Goal: Task Accomplishment & Management: Manage account settings

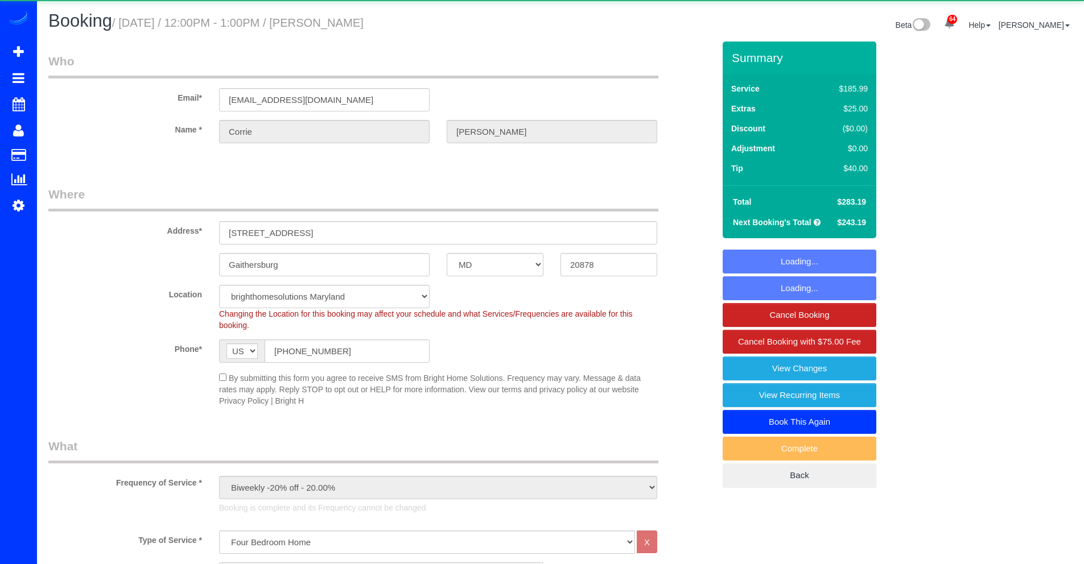
select select "MD"
select select "spot1"
select select "object:1047"
select select "spot6"
select select "3"
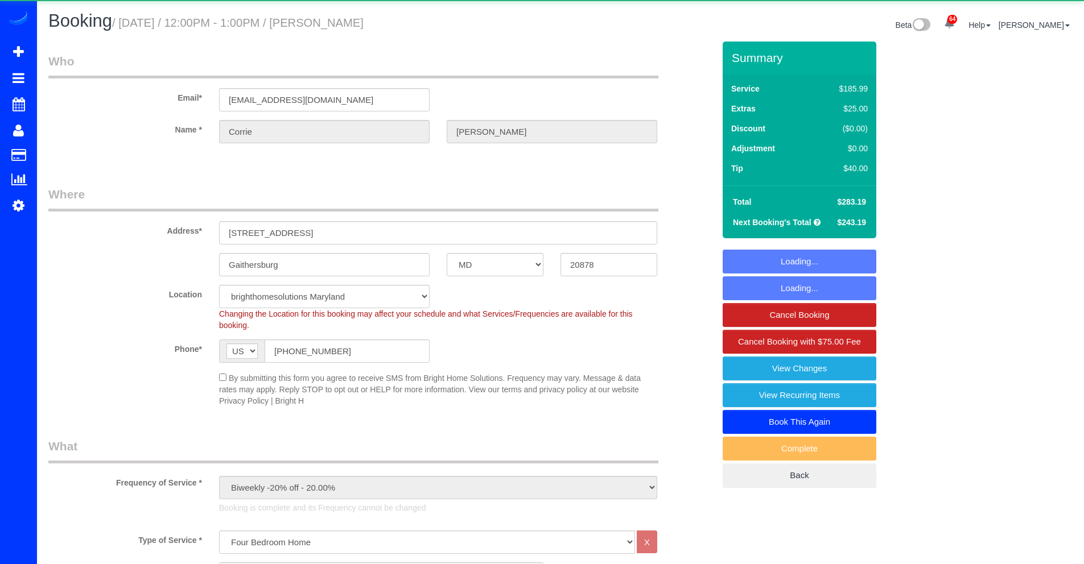
select select "1"
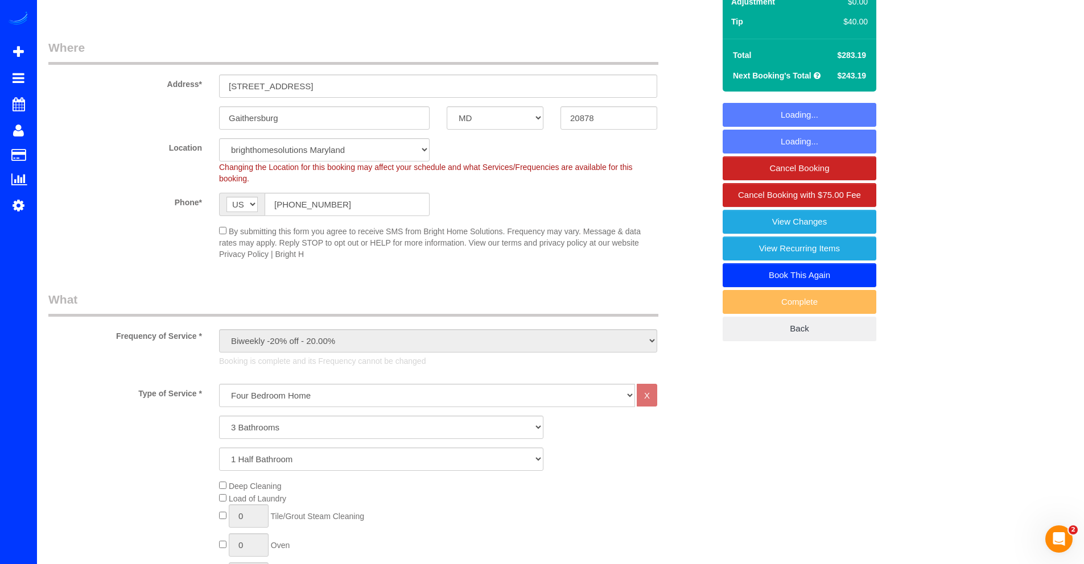
scroll to position [200, 0]
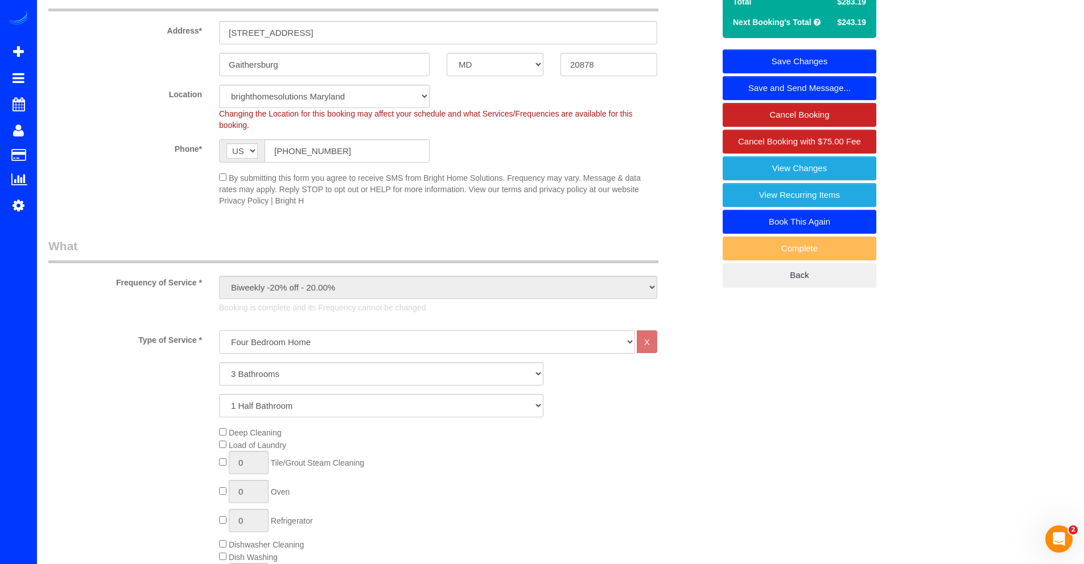
click at [309, 338] on select "One Bedroom Home Two Bedroom Home Three Bedroom Home Four Bedroom Home Five Bed…" at bounding box center [427, 341] width 416 height 23
select select "256"
select select "3"
select select "1"
click at [255, 379] on select "1 Bathroom 2 Bathrooms 3 Bathrooms 4 Bathrooms 5 Bathrooms 6 Bathrooms 7 Bathro…" at bounding box center [381, 373] width 324 height 23
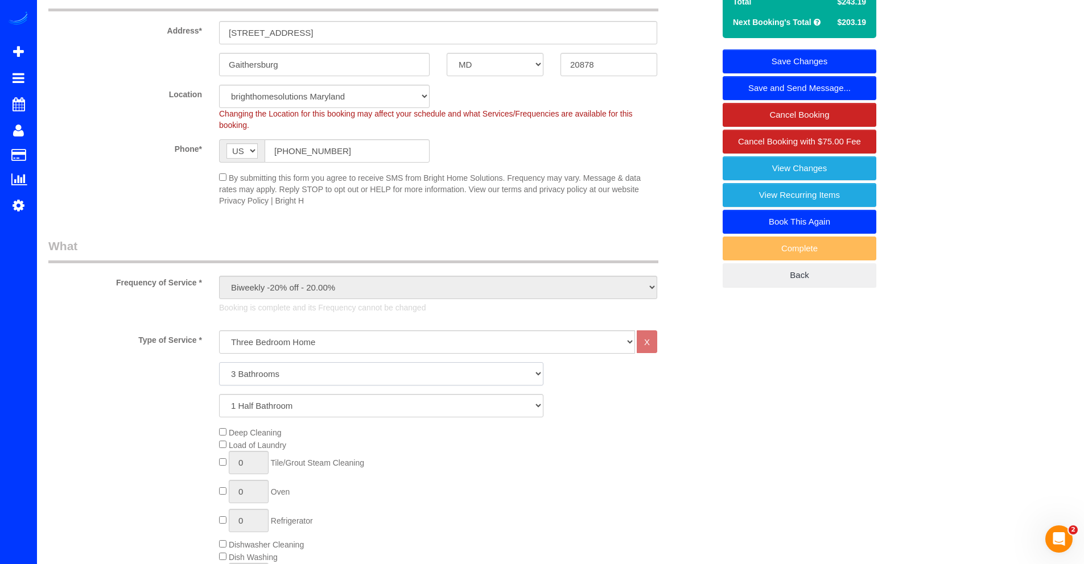
select select "1"
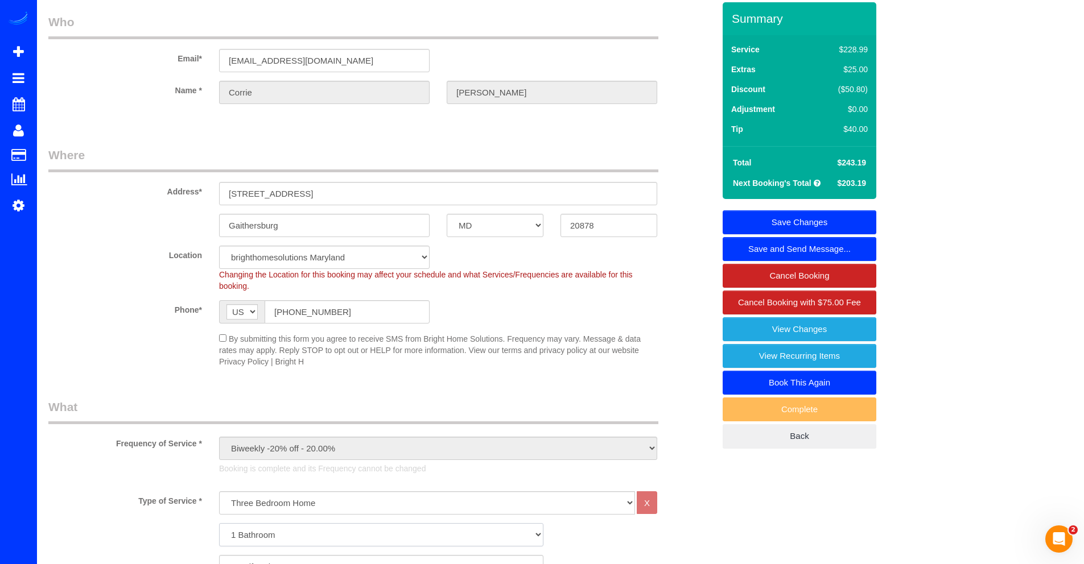
scroll to position [0, 0]
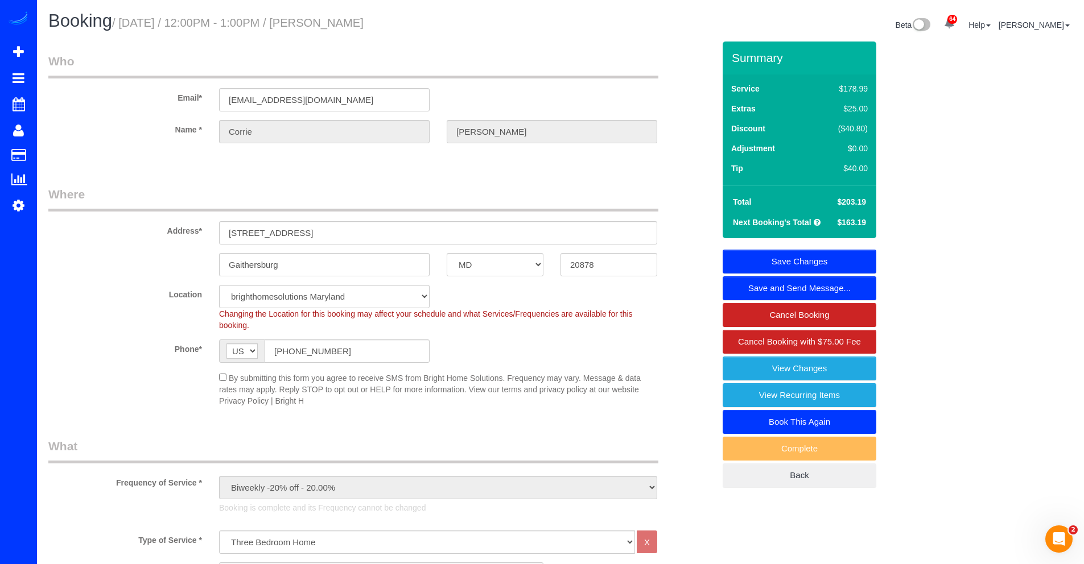
click at [784, 261] on link "Save Changes" at bounding box center [799, 262] width 154 height 24
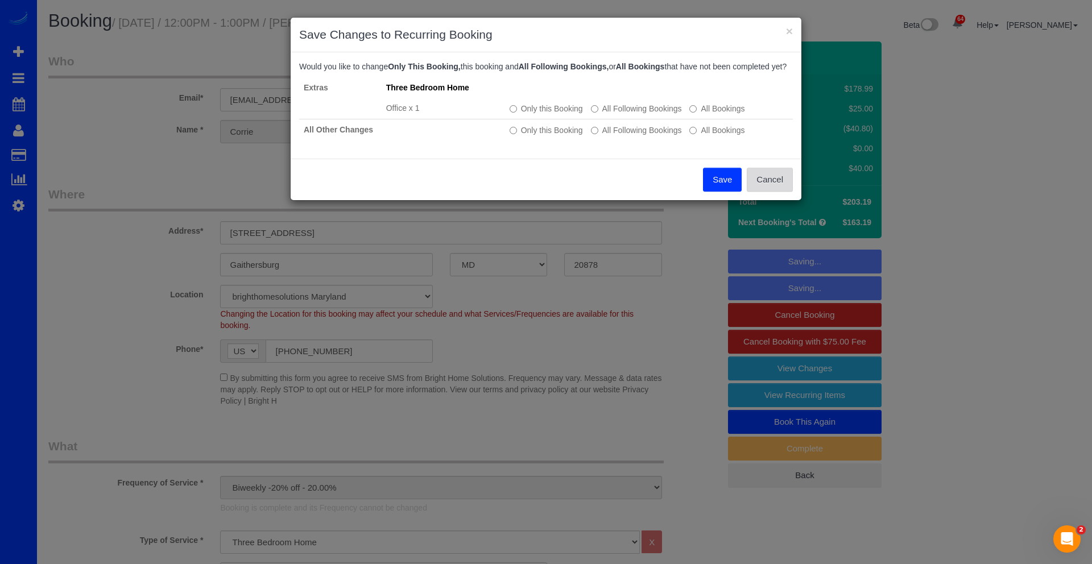
click at [767, 187] on button "Cancel" at bounding box center [770, 180] width 46 height 24
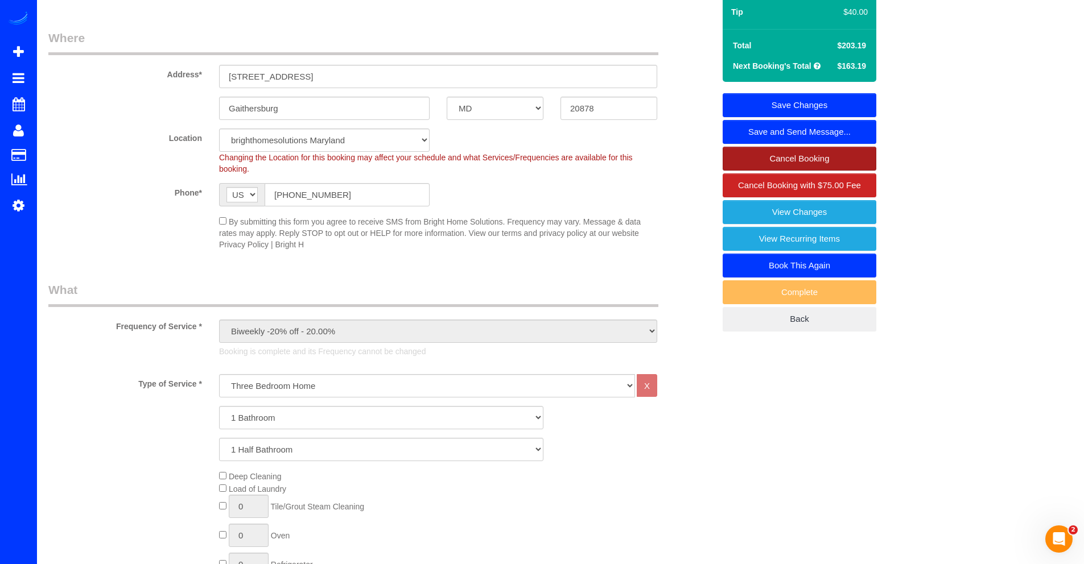
scroll to position [153, 0]
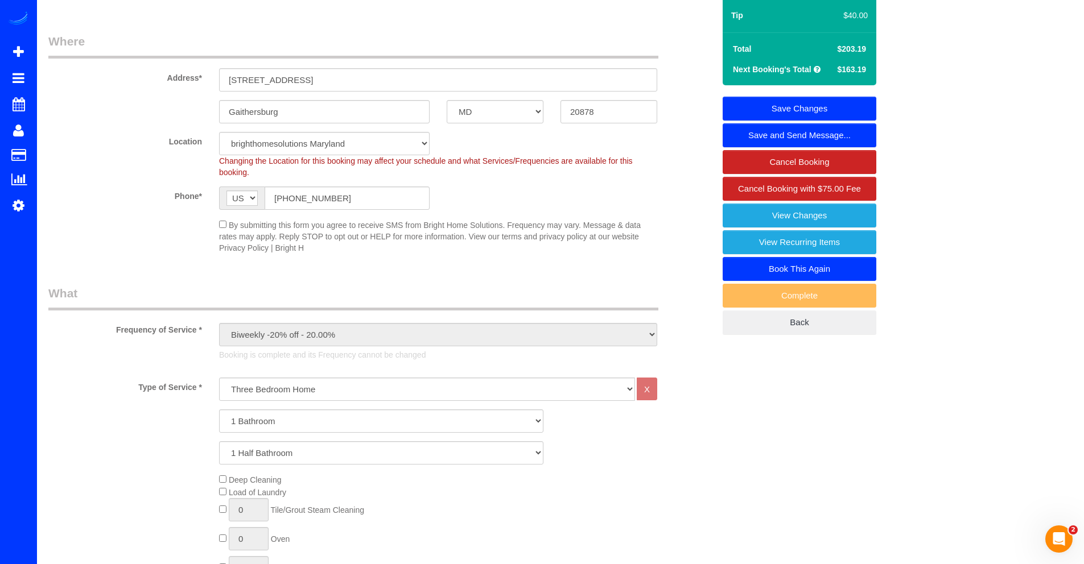
click at [790, 101] on link "Save Changes" at bounding box center [799, 109] width 154 height 24
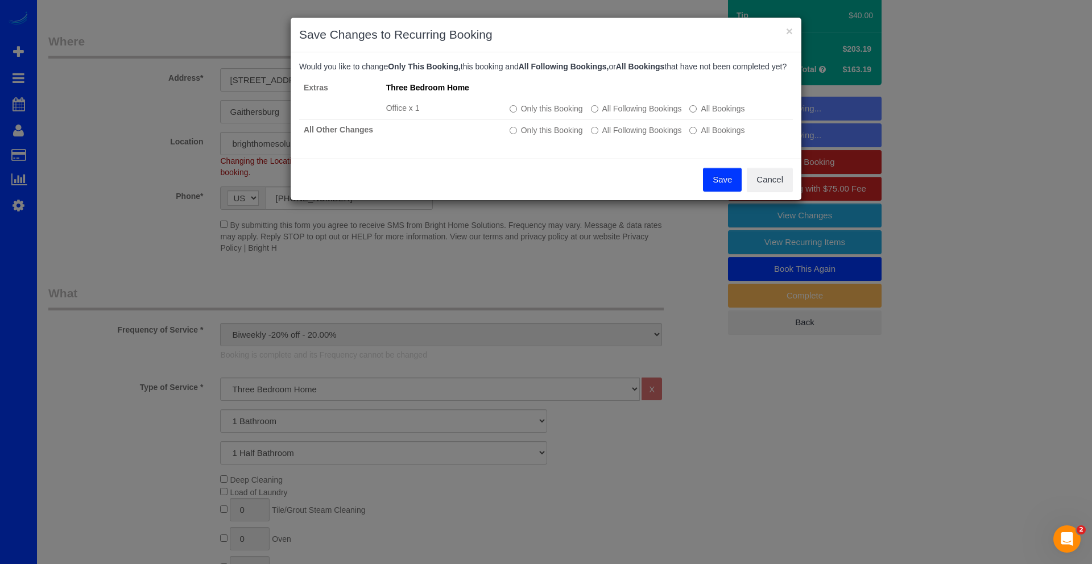
click at [726, 189] on button "Save" at bounding box center [722, 180] width 39 height 24
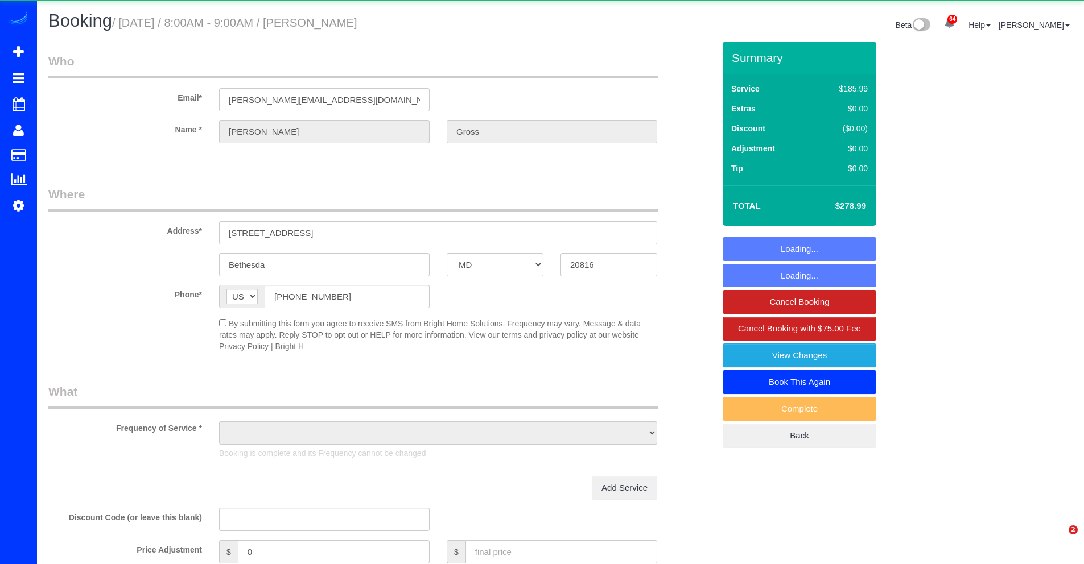
select select "MD"
select select "string:fspay-c07b02bd-3abc-4cbb-91e4-f8f6214506ec"
select select "object:987"
select select "3"
select select "1"
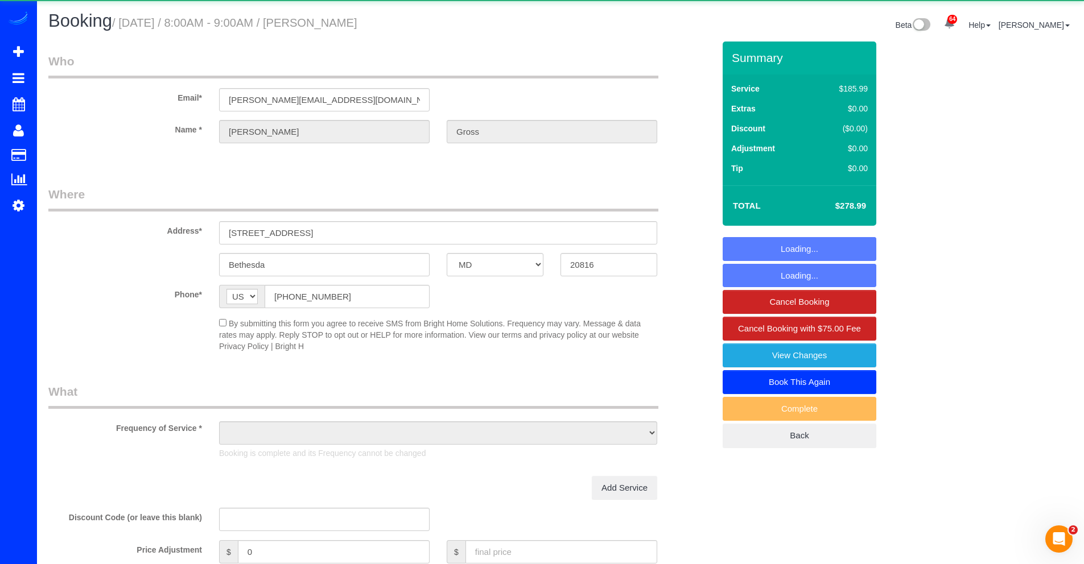
select select "spot1"
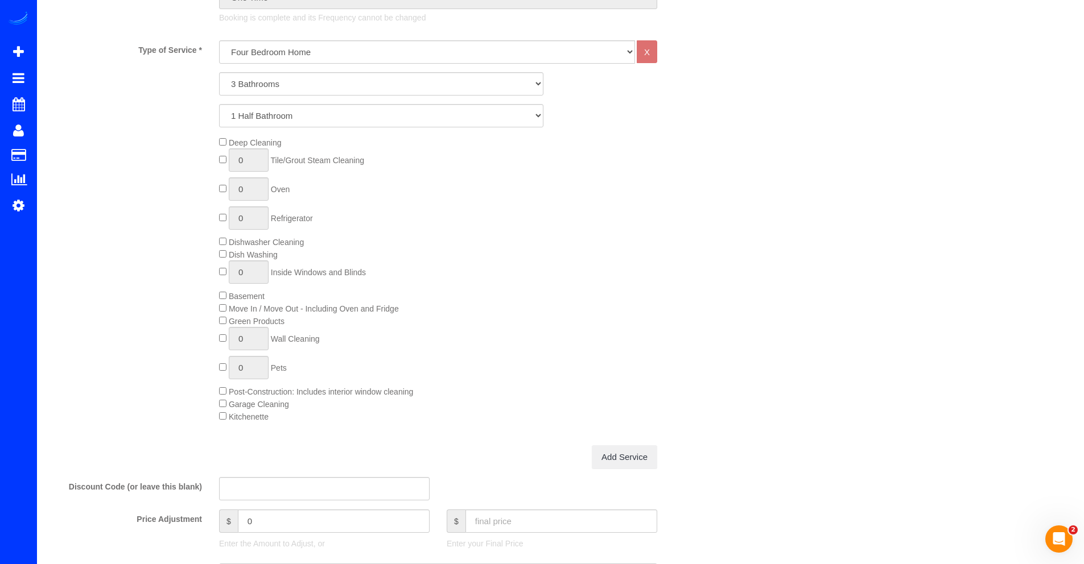
scroll to position [575, 0]
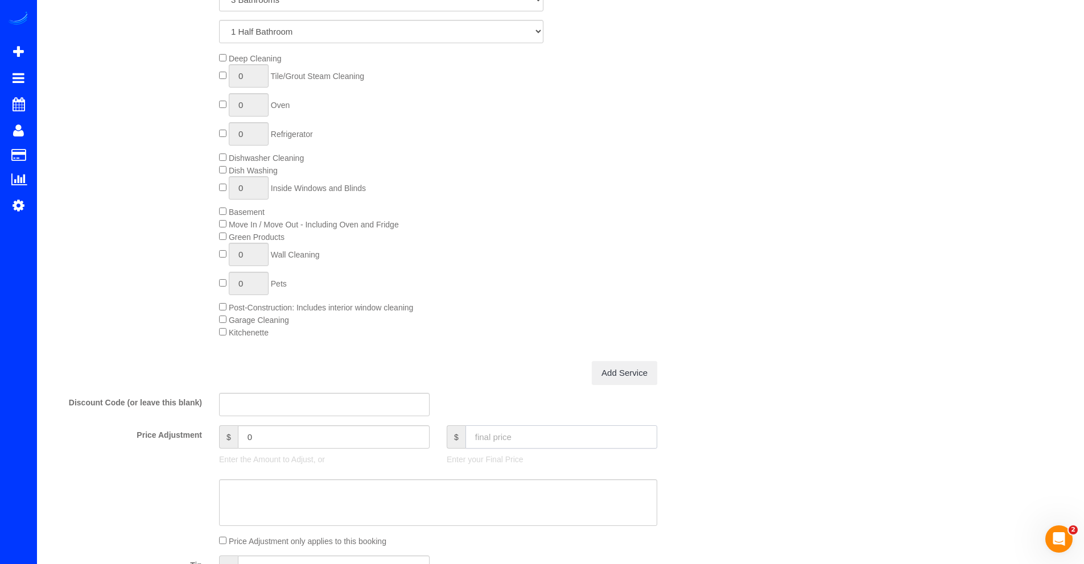
click at [525, 441] on input "text" at bounding box center [561, 436] width 192 height 23
type input "265"
type input "-13.99"
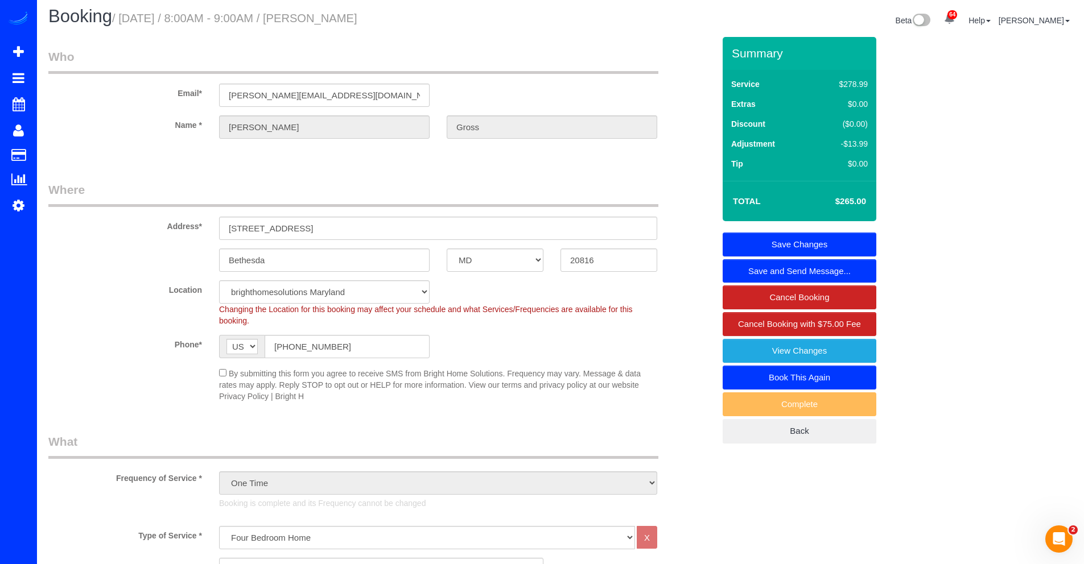
scroll to position [0, 0]
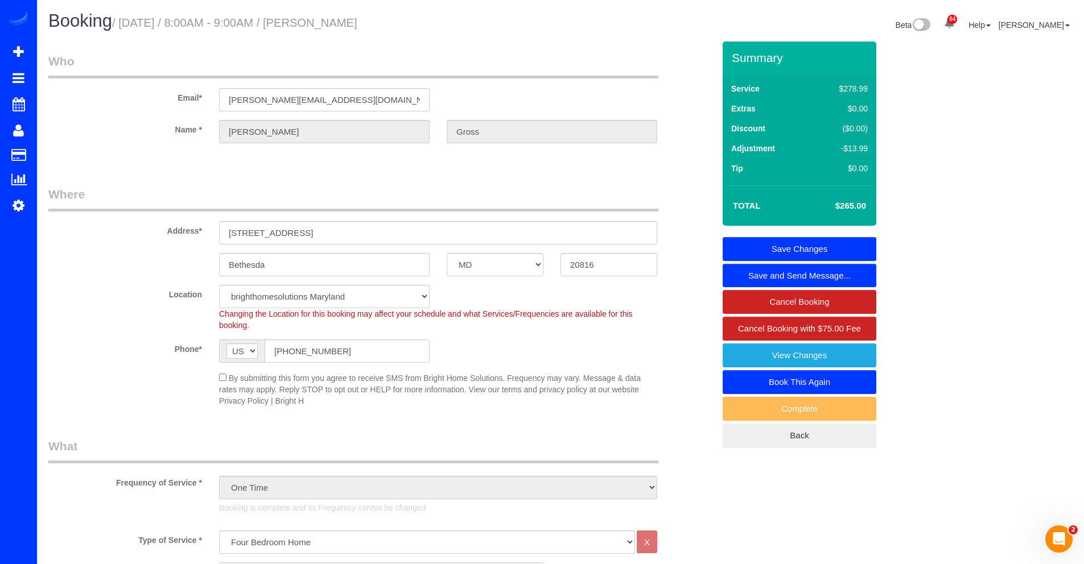
click at [856, 229] on div "Summary Service $278.99 Extras $0.00 Discount ($0.00) Adjustment -$13.99 Tip $0…" at bounding box center [799, 245] width 154 height 407
click at [851, 238] on link "Save Changes" at bounding box center [799, 249] width 154 height 24
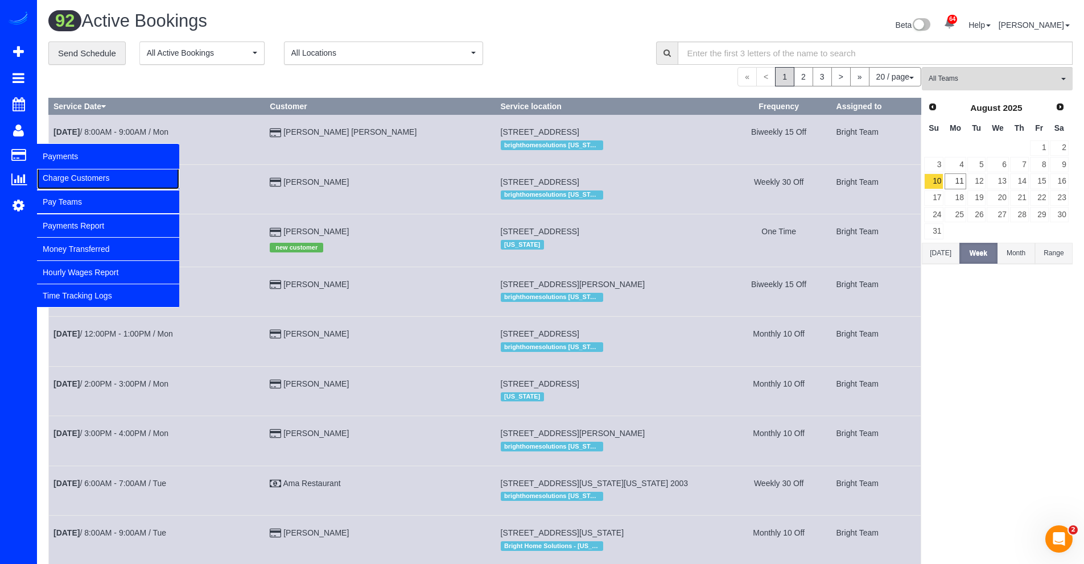
click at [55, 177] on link "Charge Customers" at bounding box center [108, 178] width 142 height 23
select select
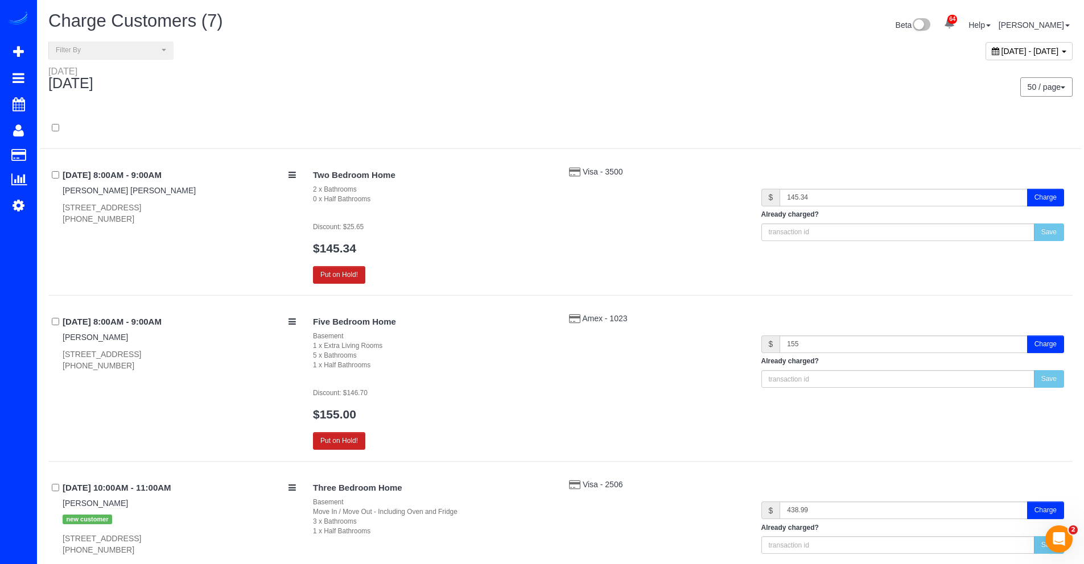
click at [1001, 53] on span "[DATE] - [DATE]" at bounding box center [1029, 51] width 57 height 9
type input "**********"
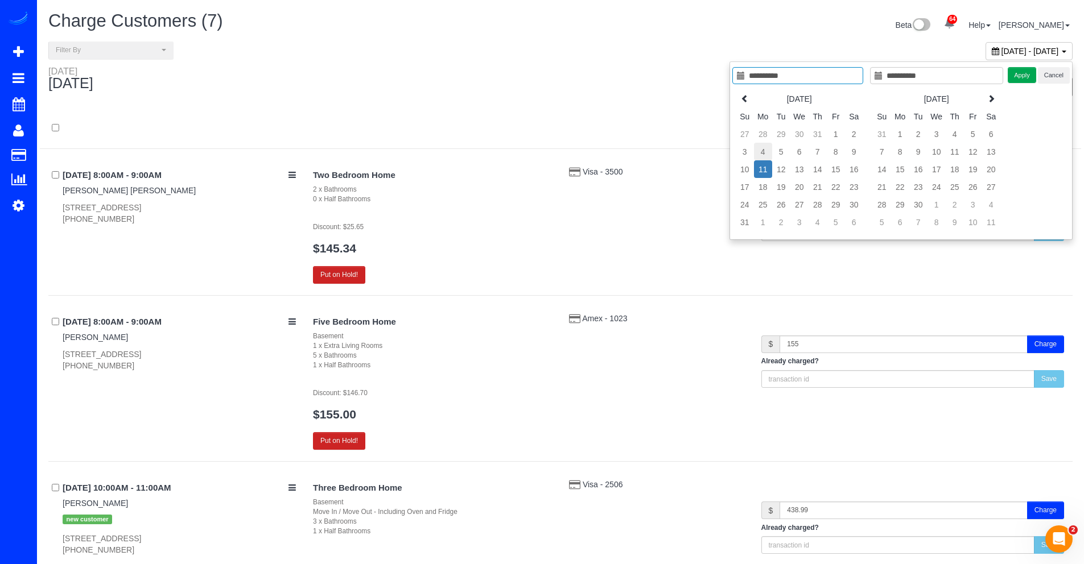
type input "**********"
click at [766, 150] on td "4" at bounding box center [763, 152] width 18 height 18
type input "**********"
click at [849, 151] on td "9" at bounding box center [854, 152] width 18 height 18
type input "**********"
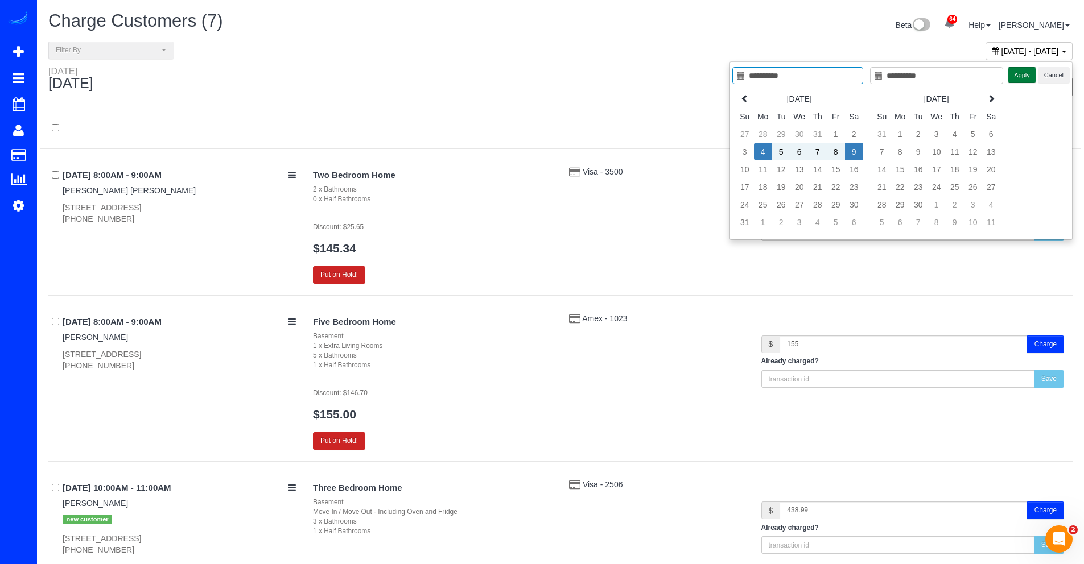
click at [1018, 77] on button "Apply" at bounding box center [1021, 75] width 28 height 16
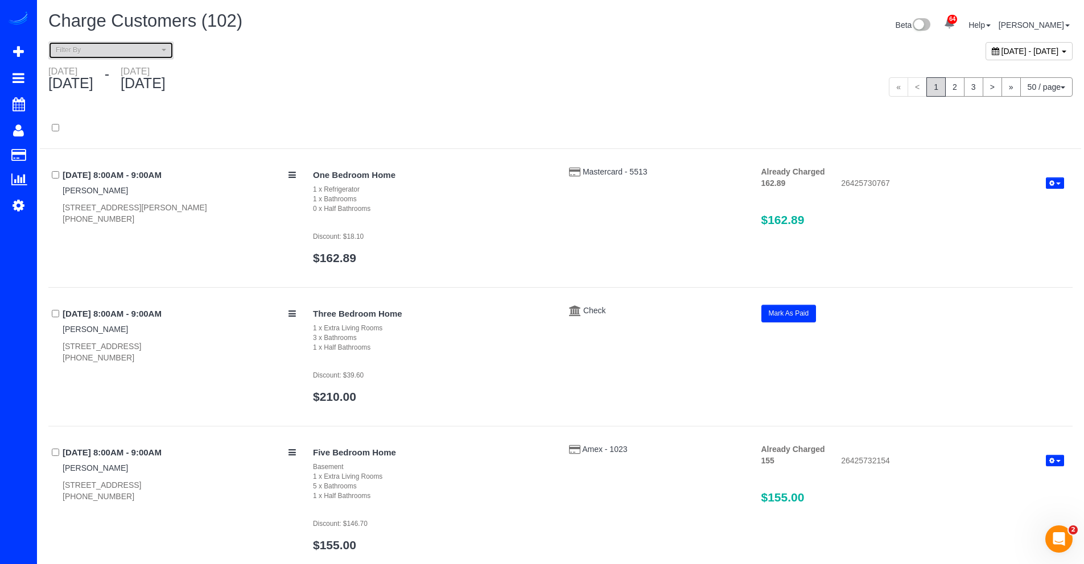
click at [151, 49] on span "Filter By" at bounding box center [107, 51] width 103 height 10
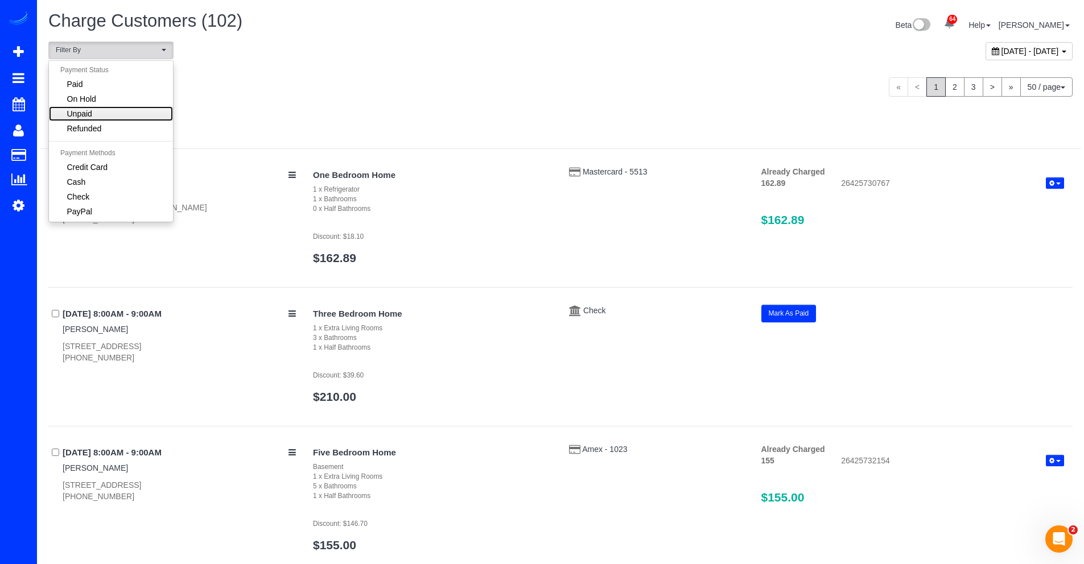
click at [108, 111] on link "Unpaid" at bounding box center [111, 113] width 124 height 15
select select "******"
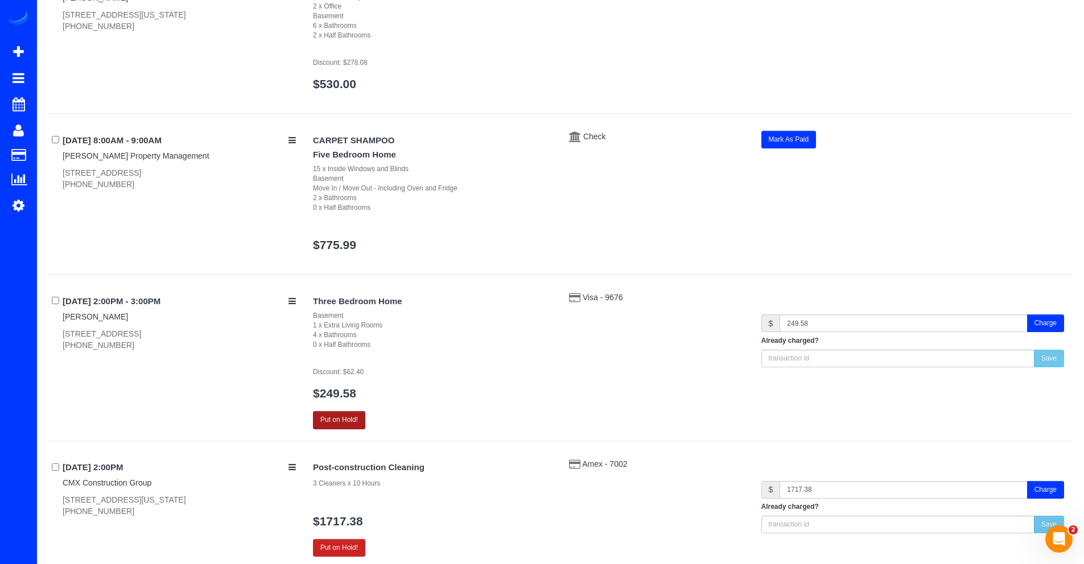
scroll to position [1648, 0]
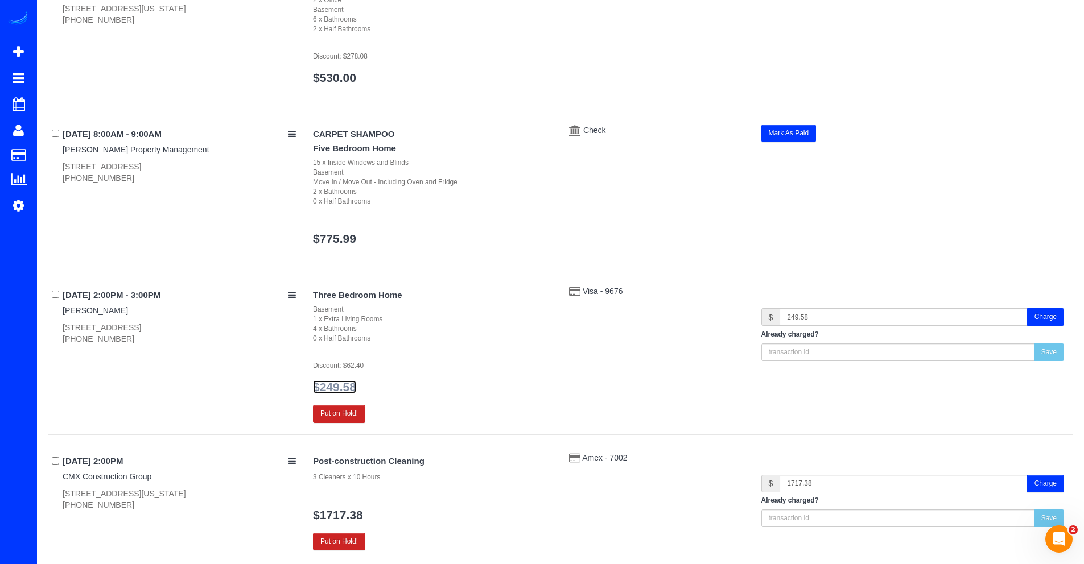
click at [346, 394] on link "$249.58" at bounding box center [334, 387] width 43 height 13
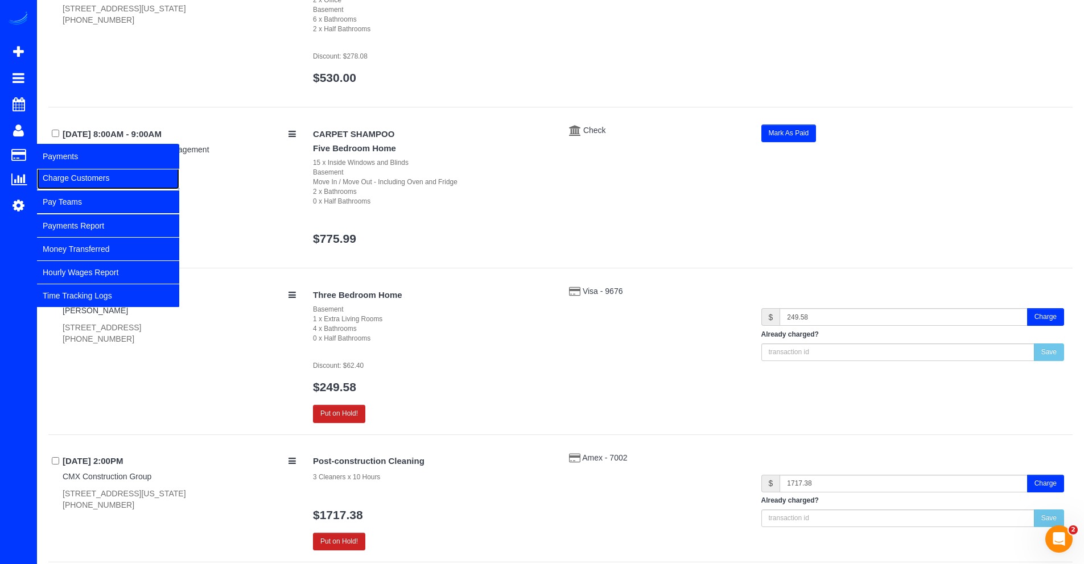
click at [67, 177] on link "Charge Customers" at bounding box center [108, 178] width 142 height 23
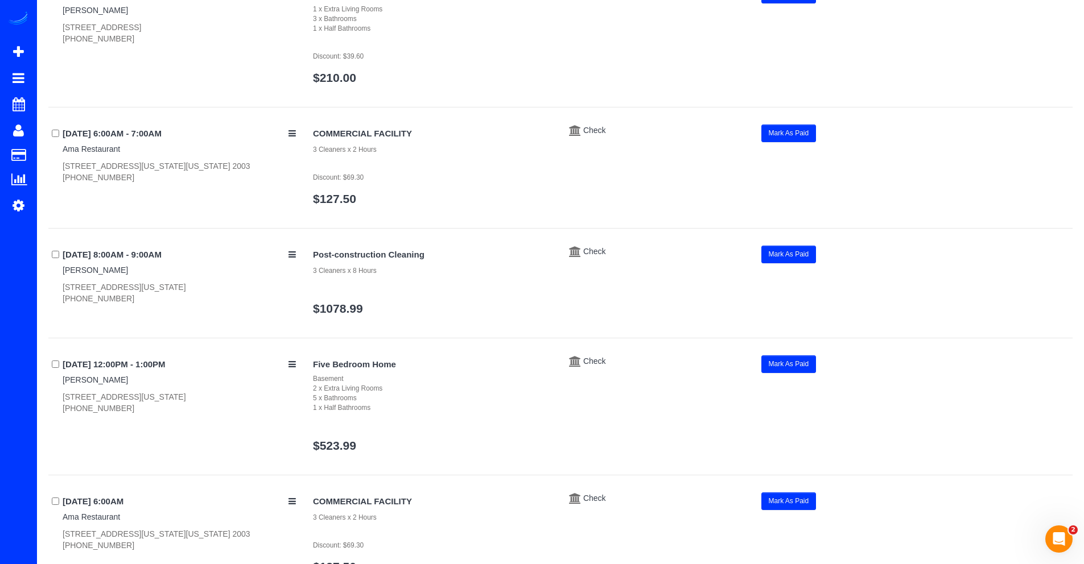
scroll to position [0, 0]
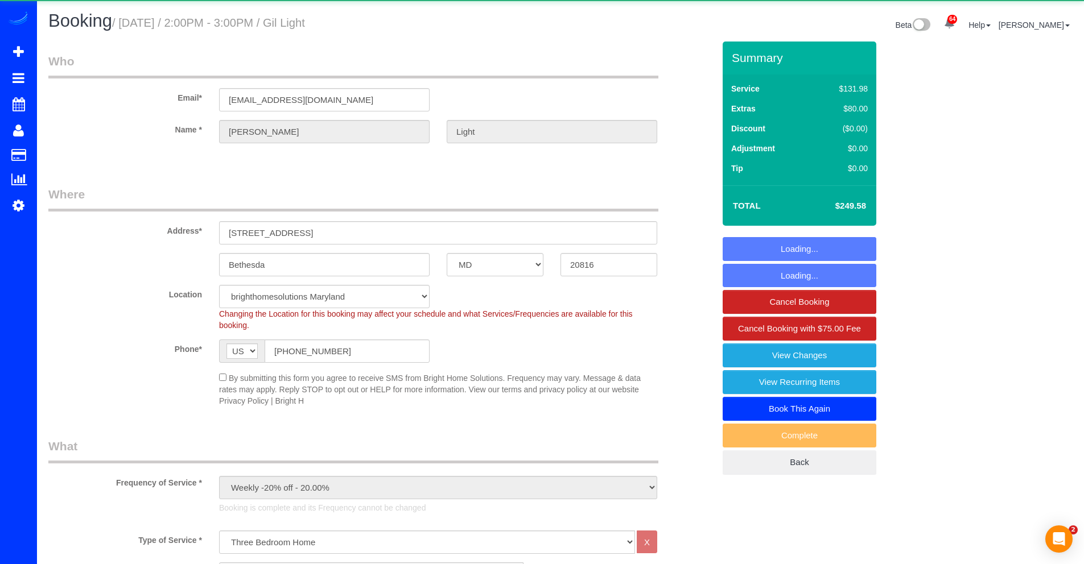
select select "MD"
select select "object:973"
select select "spot1"
select select "4"
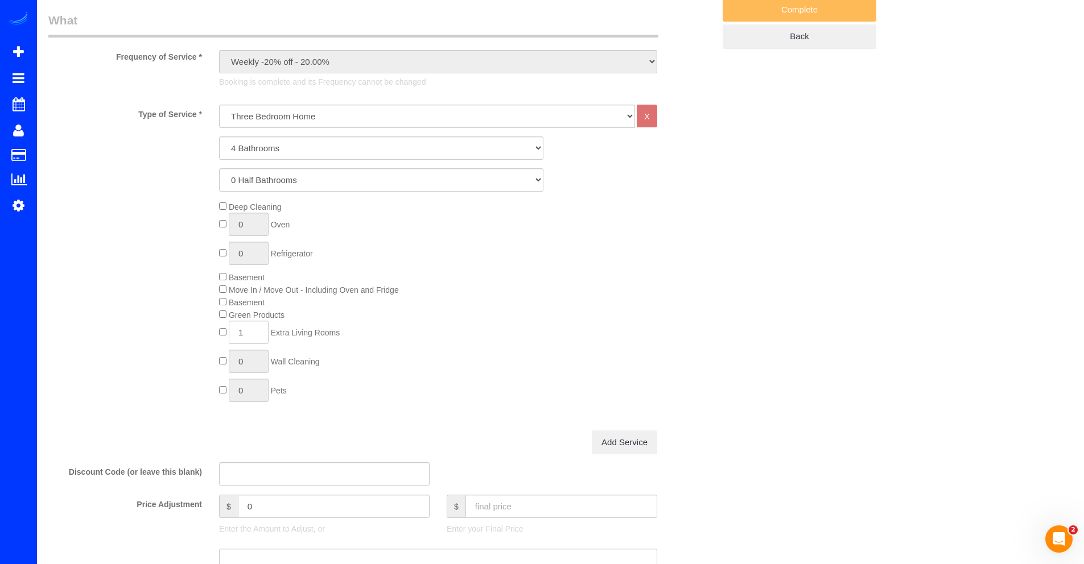
scroll to position [421, 0]
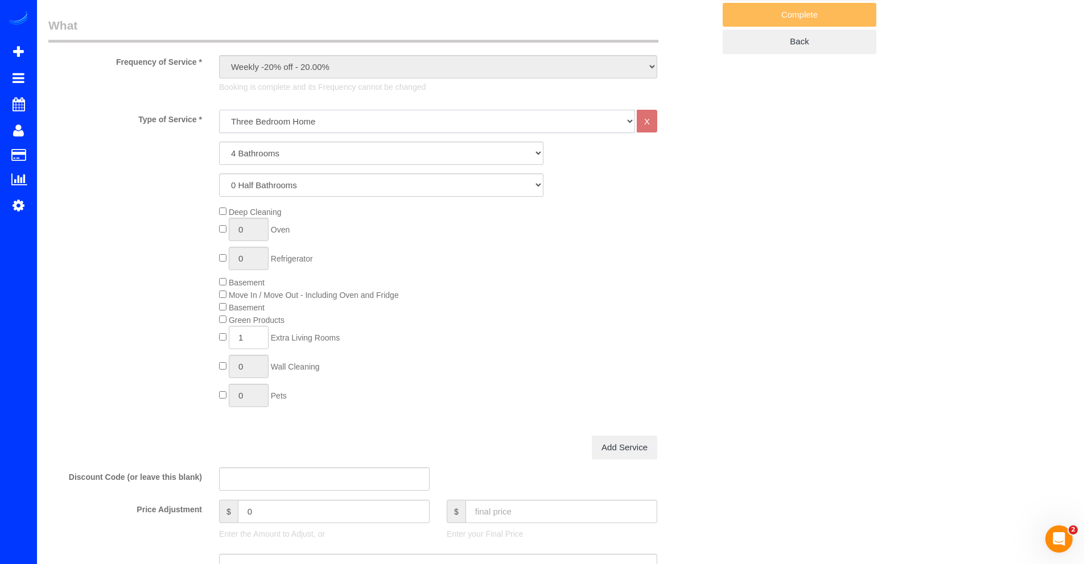
click at [302, 123] on select "One Bedroom Home Two Bedroom Home Three Bedroom Home Three Bedroom Home Four Be…" at bounding box center [427, 121] width 416 height 23
select select "255"
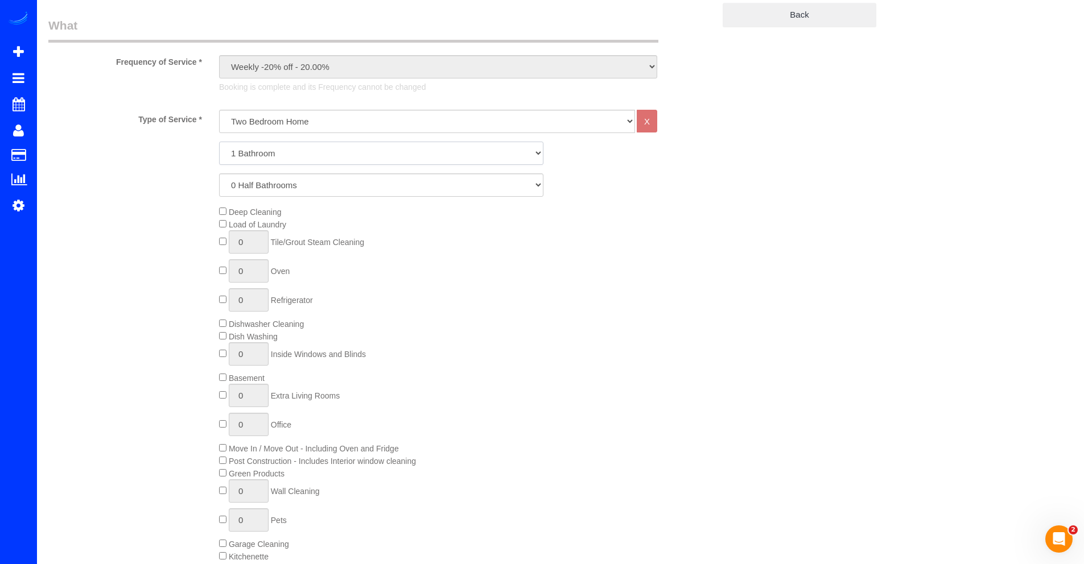
click at [269, 156] on select "1 Bathroom 2 Bathrooms 3 Bathrooms 4 Bathrooms 5 Bathrooms 6 Bathrooms 7 Bathro…" at bounding box center [381, 153] width 324 height 23
select select "3"
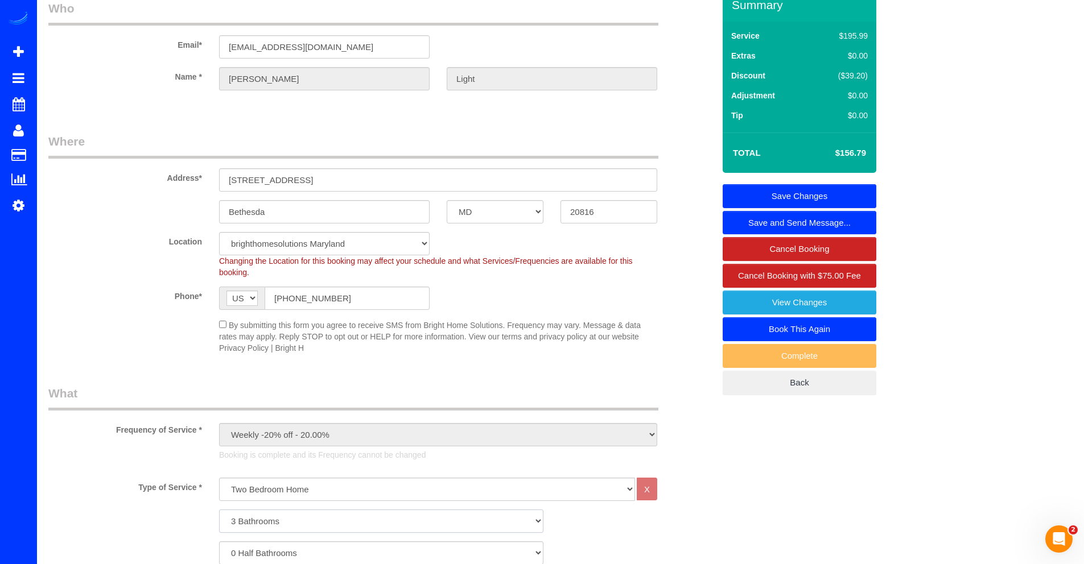
scroll to position [51, 0]
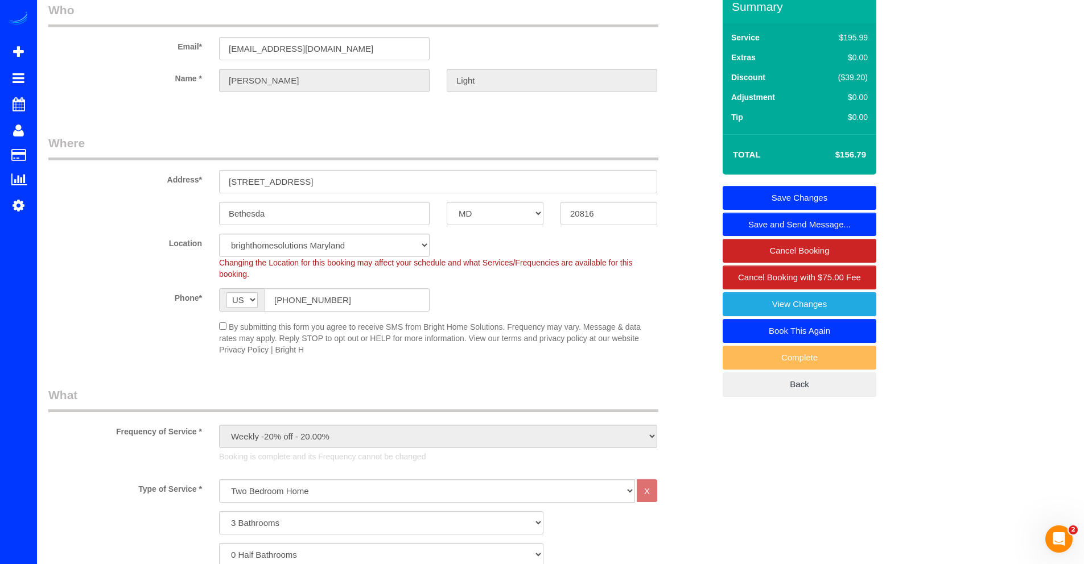
click at [851, 191] on link "Save Changes" at bounding box center [799, 198] width 154 height 24
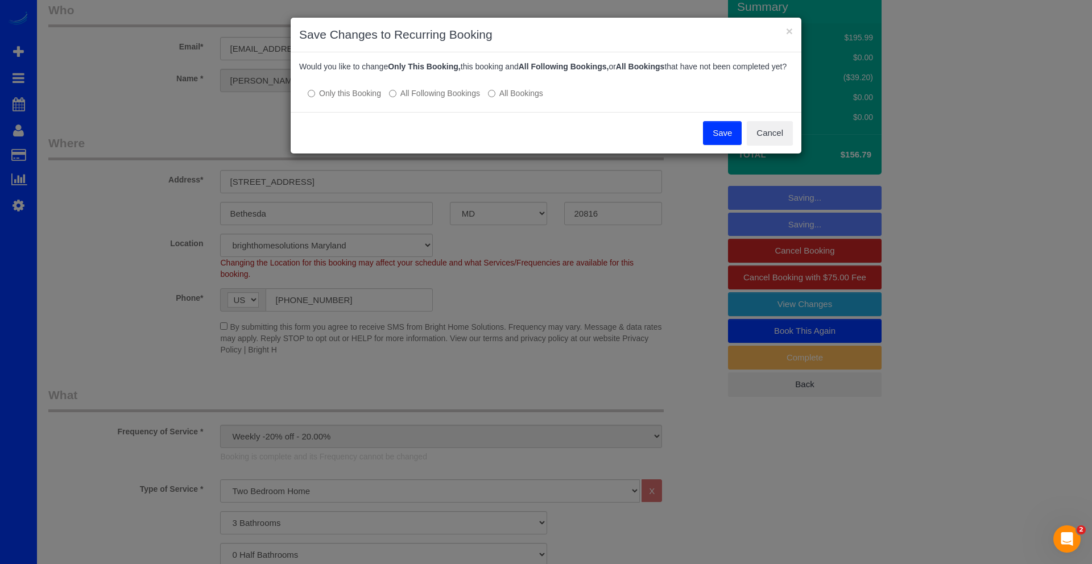
click at [724, 145] on button "Save" at bounding box center [722, 133] width 39 height 24
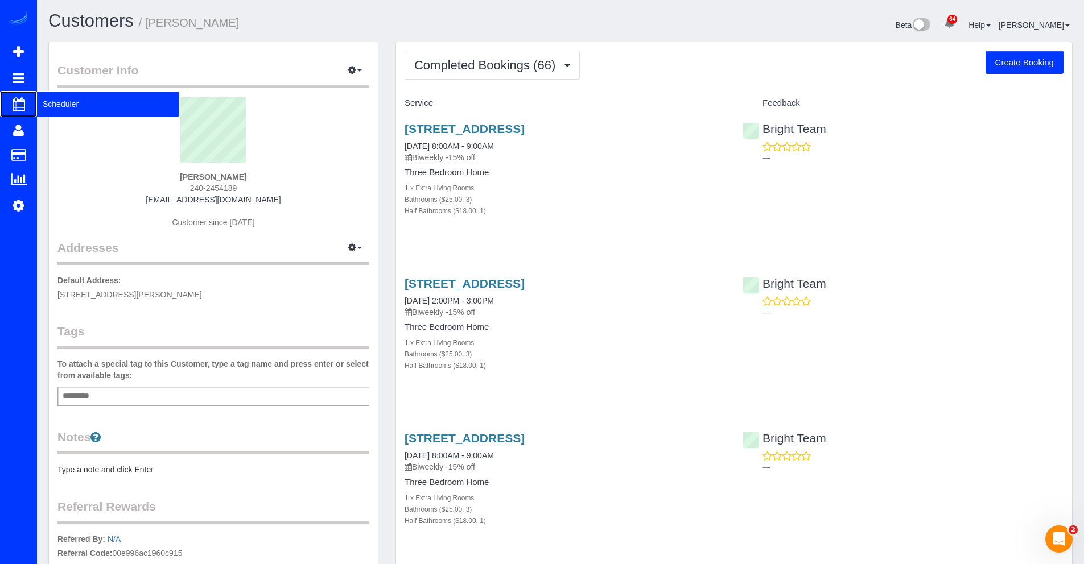
click at [69, 104] on span "Scheduler" at bounding box center [108, 104] width 142 height 26
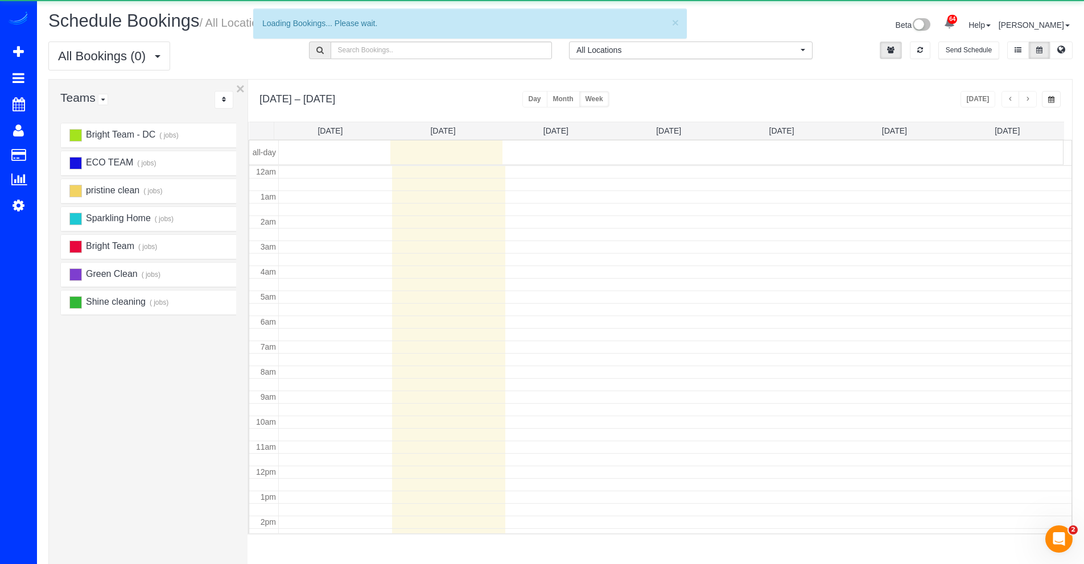
scroll to position [151, 0]
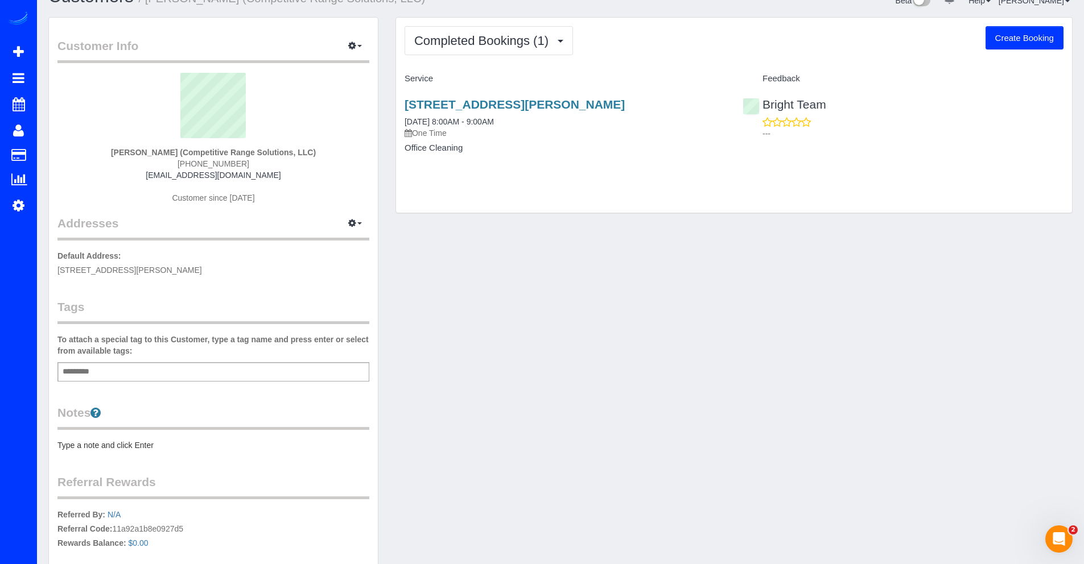
scroll to position [26, 0]
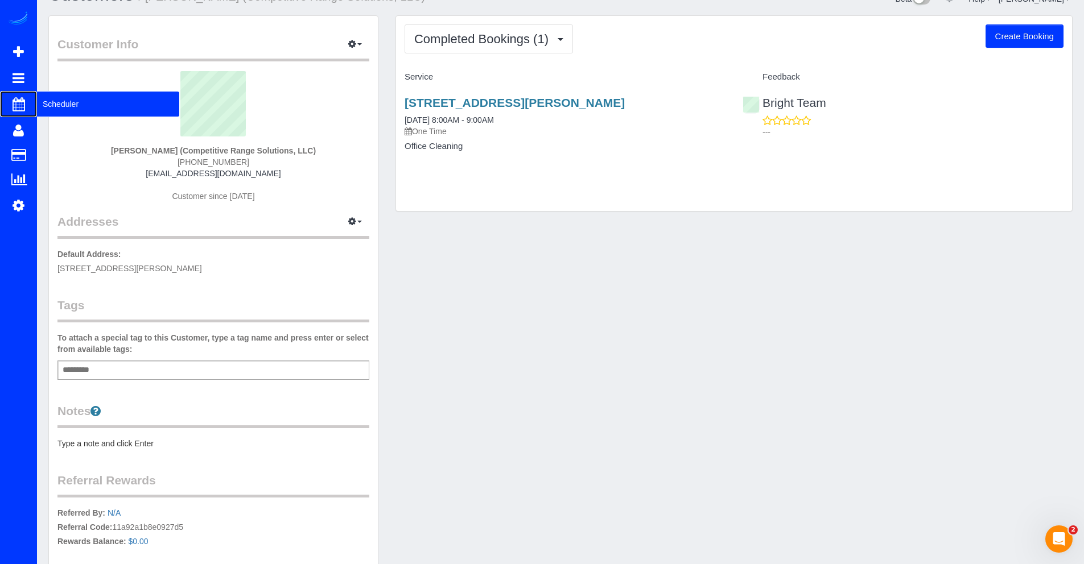
click at [48, 105] on span "Scheduler" at bounding box center [108, 104] width 142 height 26
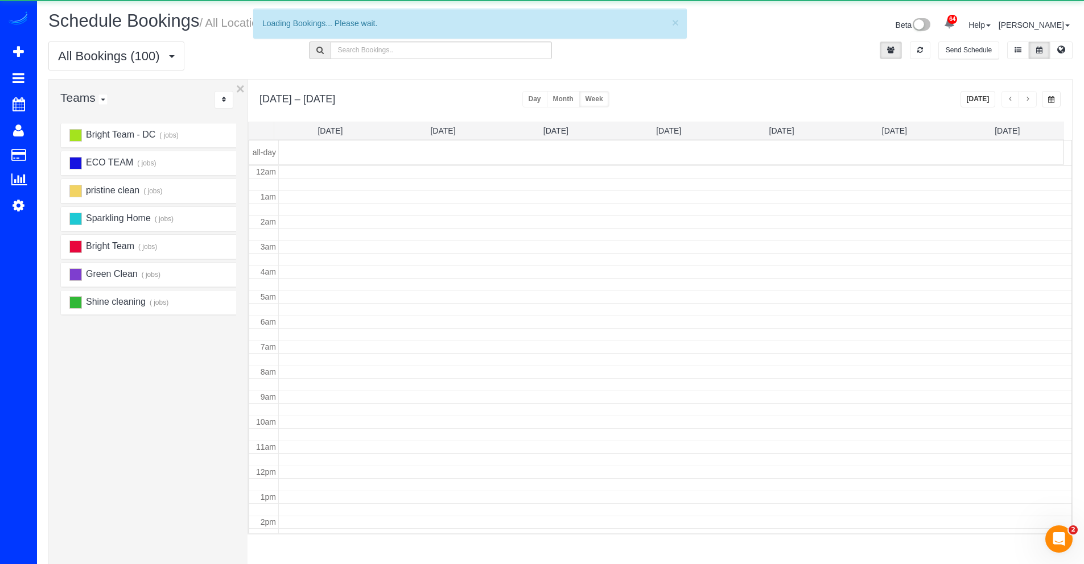
scroll to position [151, 0]
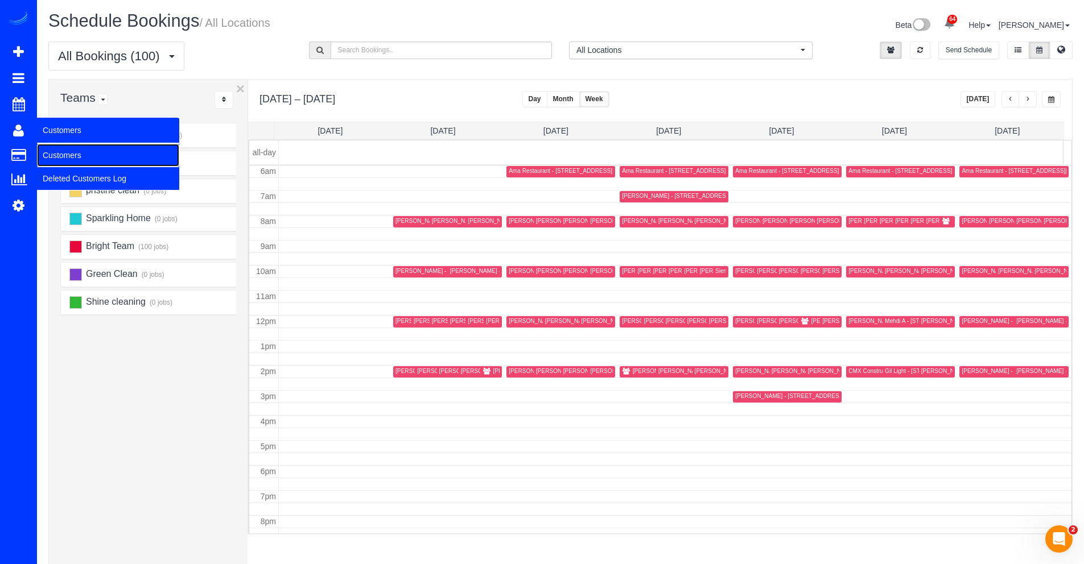
click at [47, 156] on link "Customers" at bounding box center [108, 155] width 142 height 23
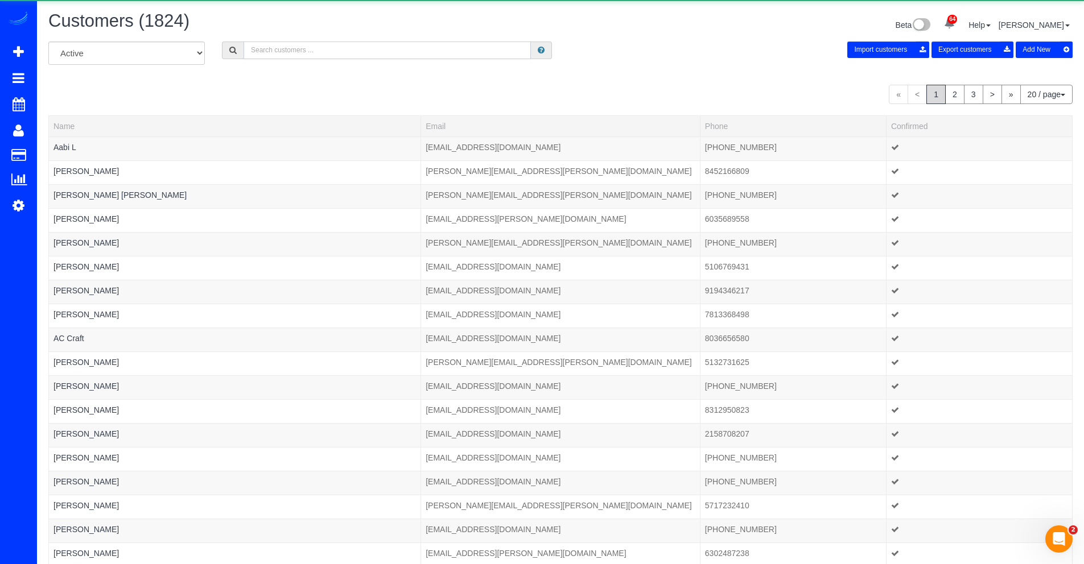
click at [313, 51] on input "text" at bounding box center [386, 51] width 287 height 18
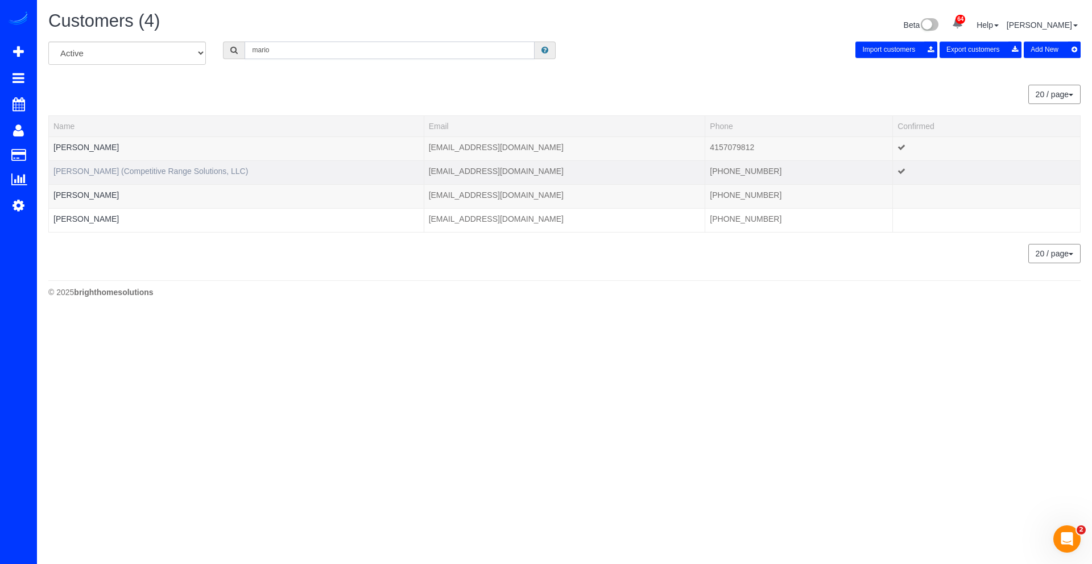
type input "mario"
click at [90, 173] on link "[PERSON_NAME] (Competitive Range Solutions, LLC)" at bounding box center [150, 171] width 195 height 9
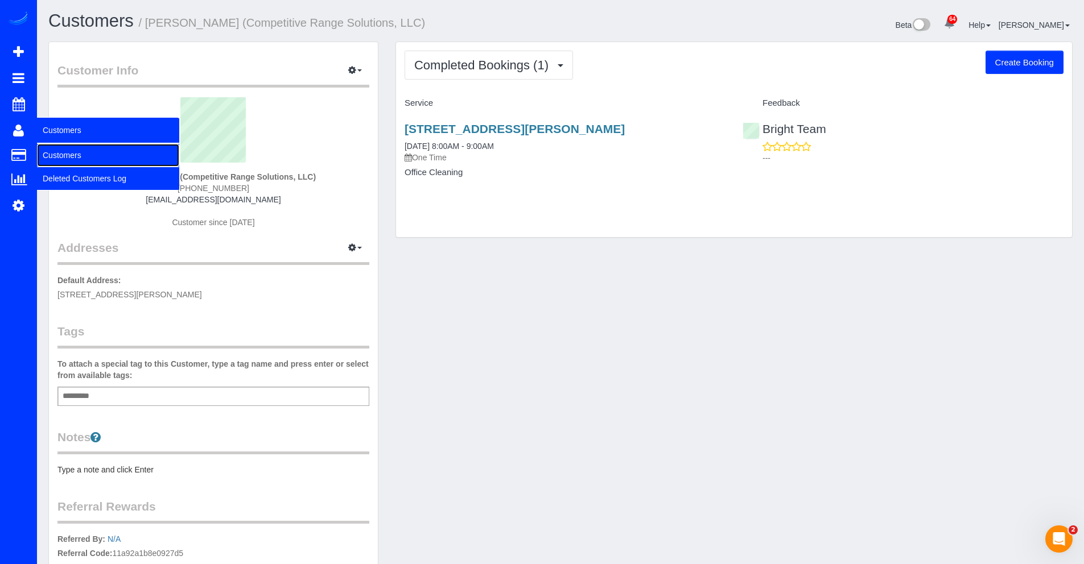
click at [56, 148] on link "Customers" at bounding box center [108, 155] width 142 height 23
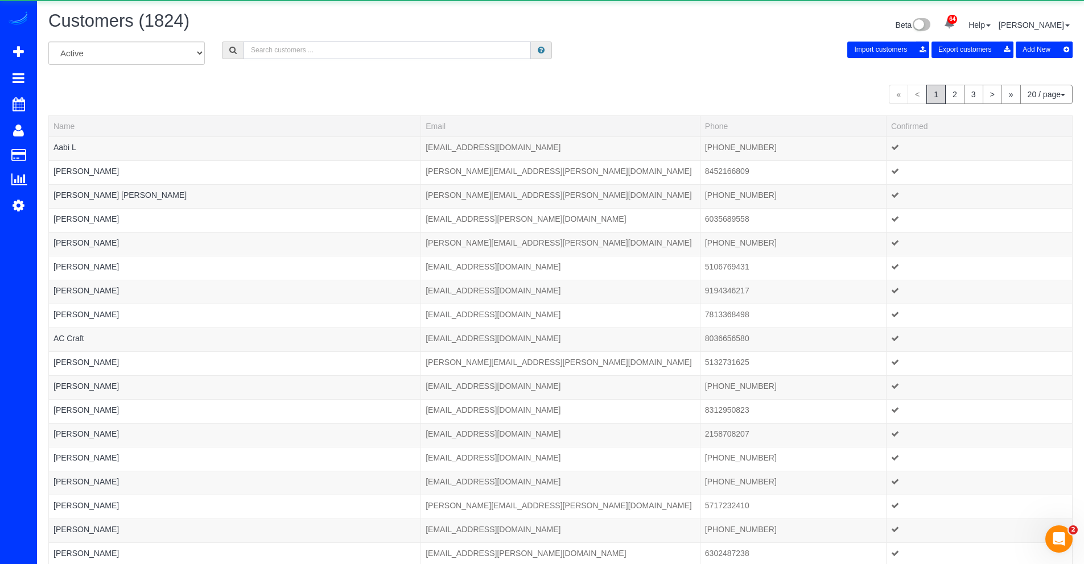
click at [274, 51] on input "text" at bounding box center [386, 51] width 287 height 18
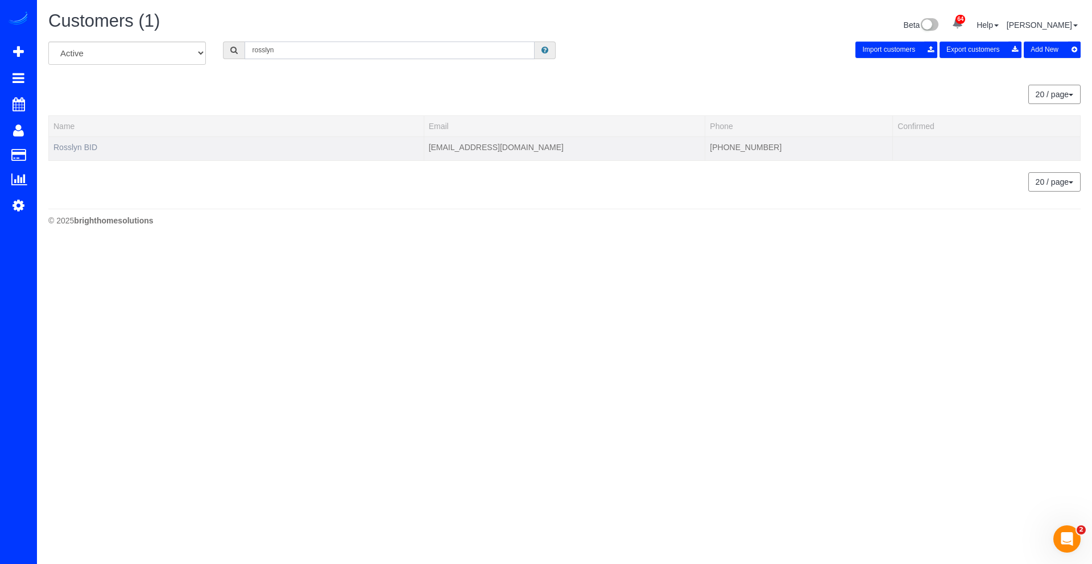
type input "rosslyn"
click at [92, 148] on link "Rosslyn BID" at bounding box center [75, 147] width 44 height 9
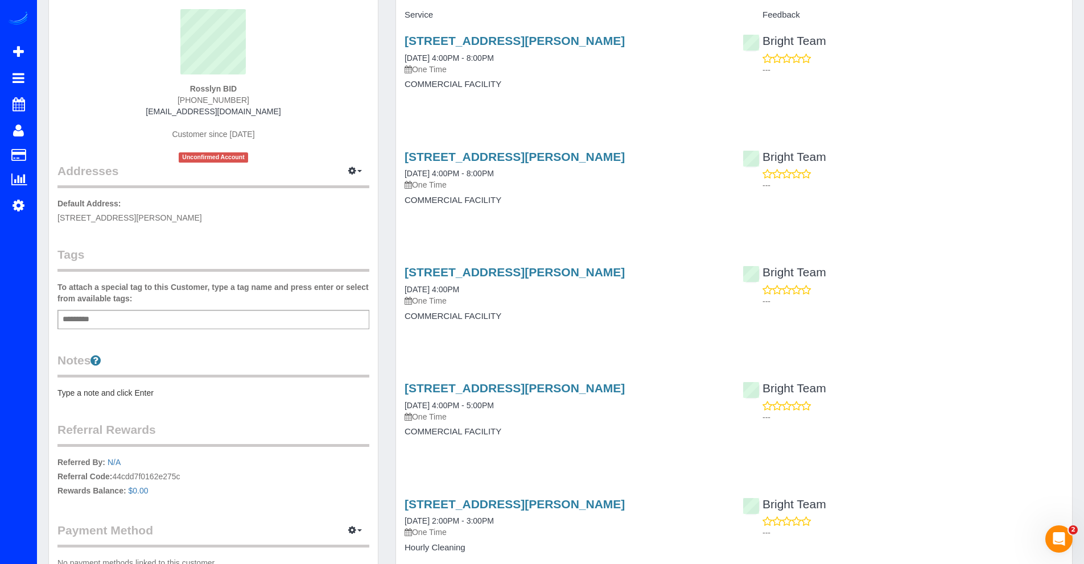
scroll to position [41, 0]
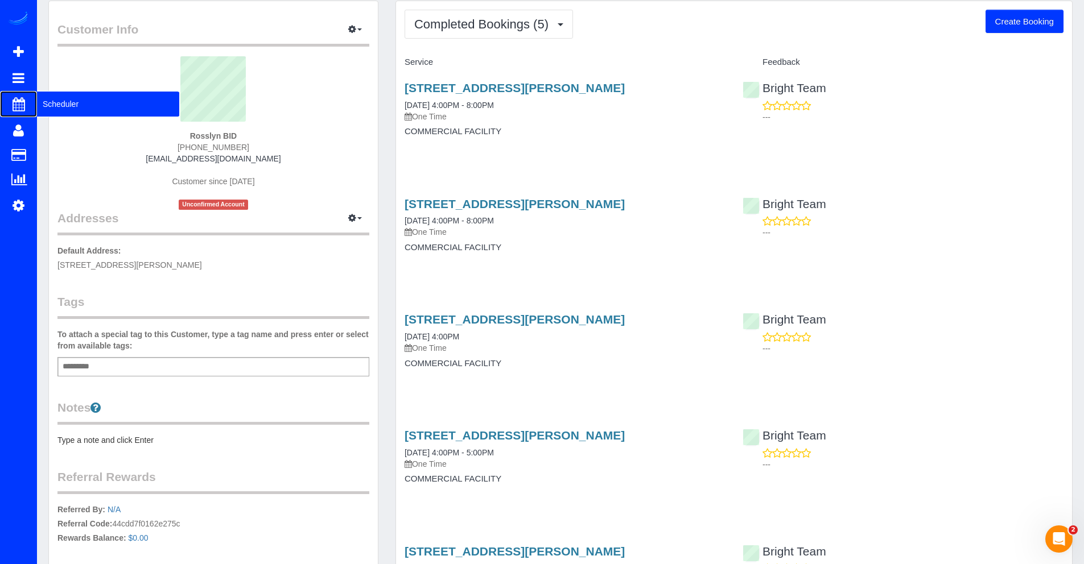
click at [48, 105] on span "Scheduler" at bounding box center [108, 104] width 142 height 26
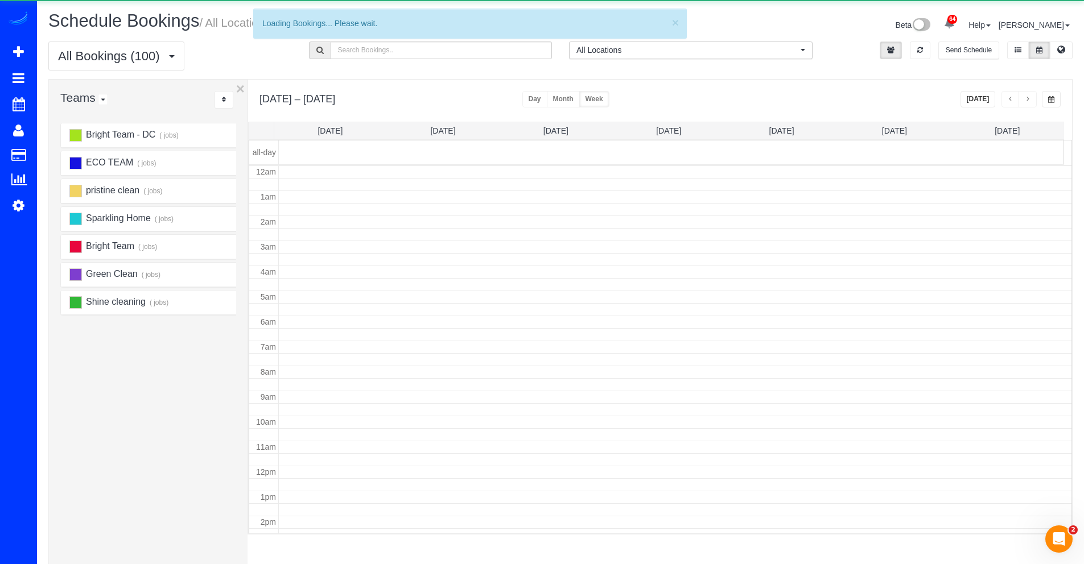
scroll to position [151, 0]
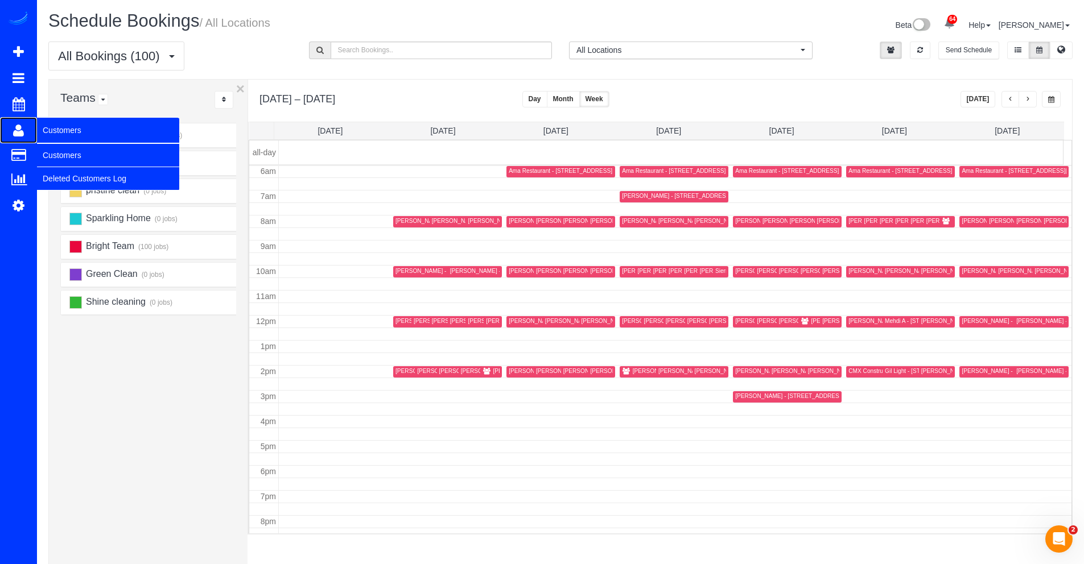
click at [23, 134] on icon at bounding box center [18, 130] width 11 height 14
click at [52, 157] on link "Customers" at bounding box center [108, 155] width 142 height 23
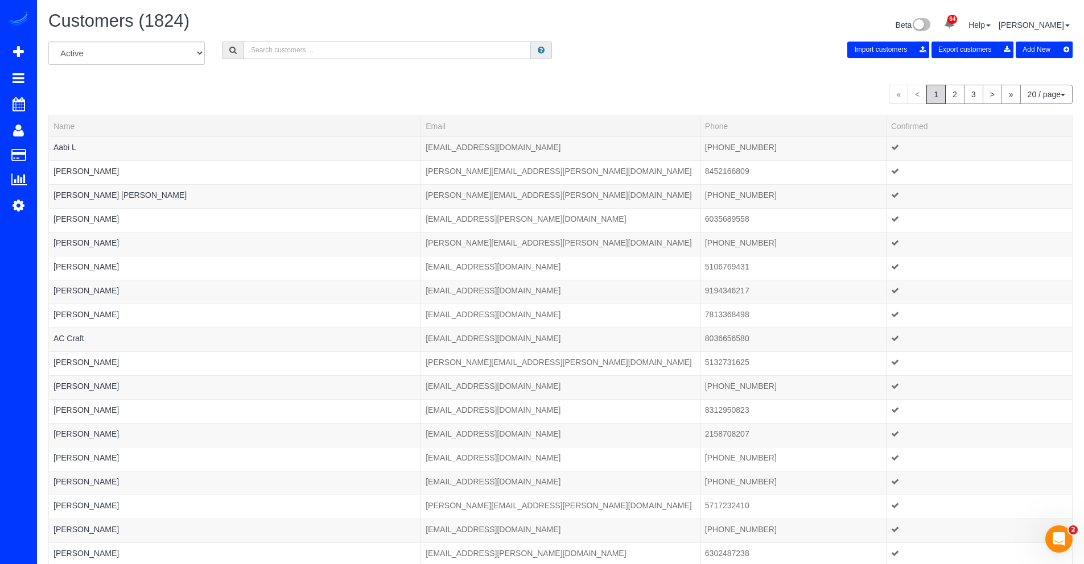
click at [326, 53] on input "text" at bounding box center [386, 51] width 287 height 18
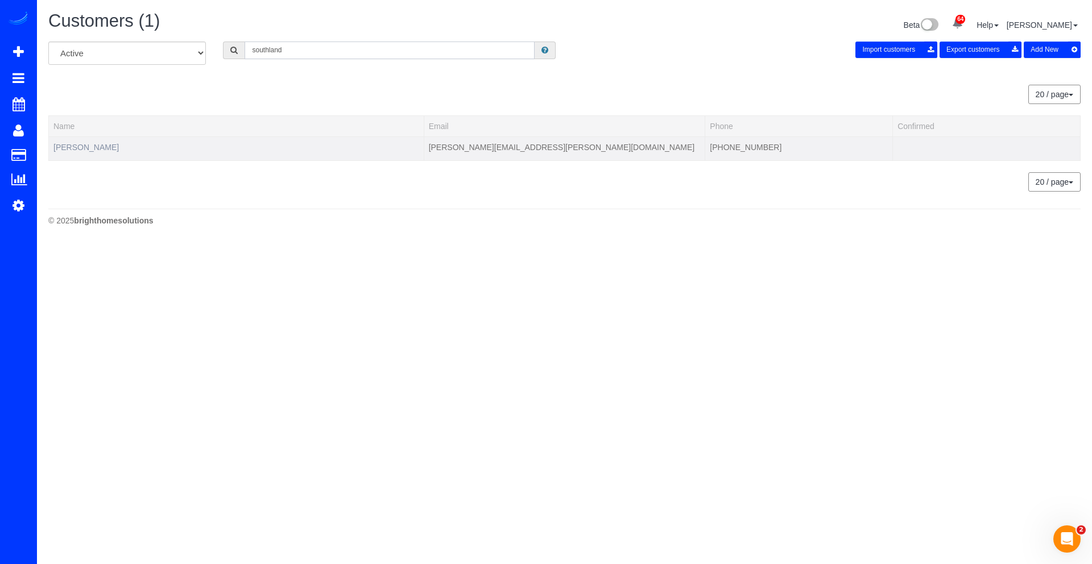
type input "southland"
click at [78, 147] on link "[PERSON_NAME]" at bounding box center [85, 147] width 65 height 9
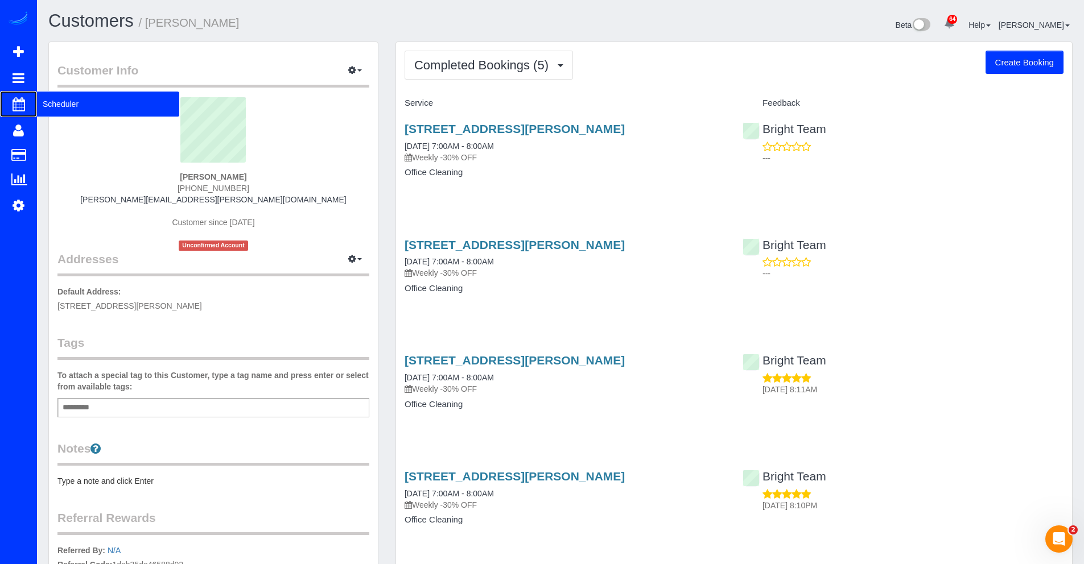
click at [64, 102] on span "Scheduler" at bounding box center [108, 104] width 142 height 26
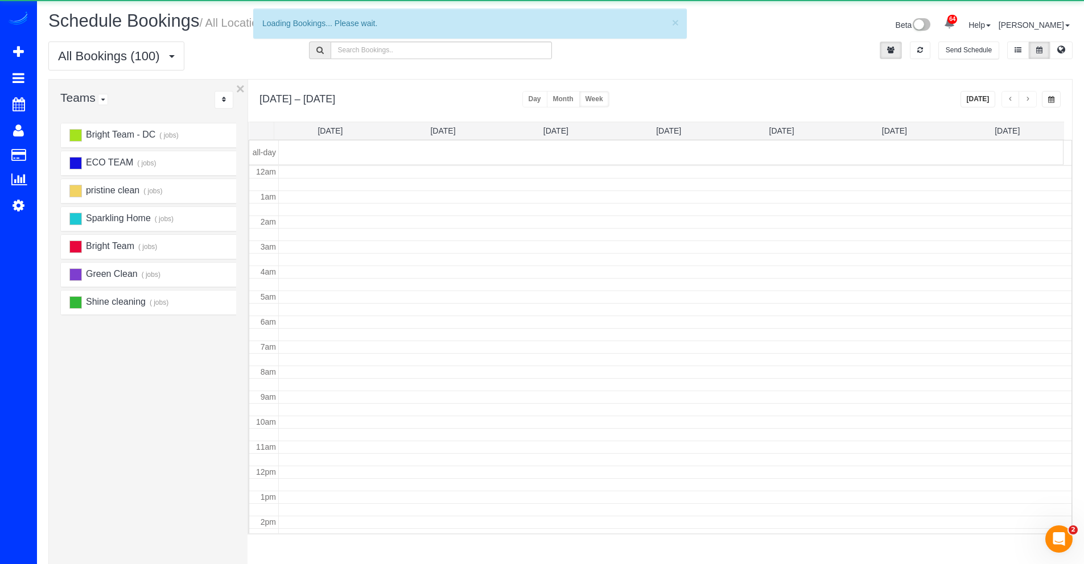
scroll to position [151, 0]
